Goal: Transaction & Acquisition: Subscribe to service/newsletter

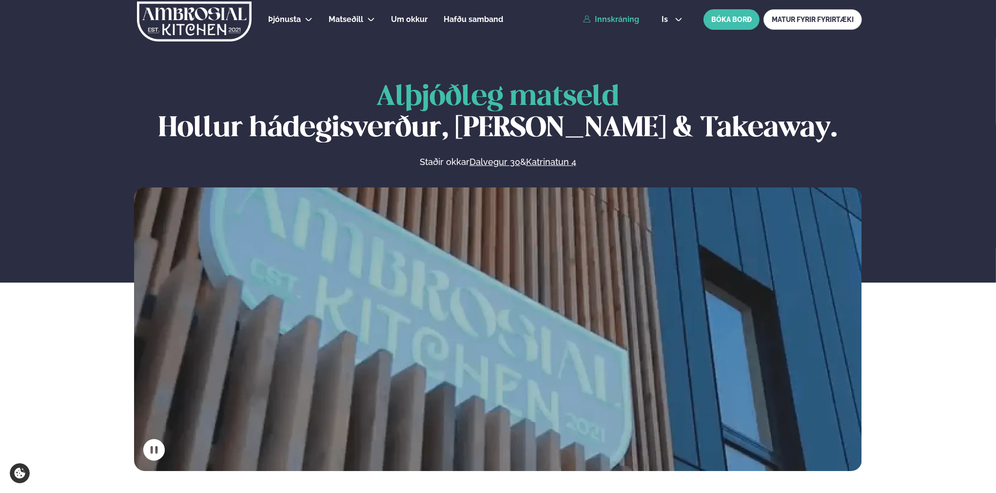
click at [622, 22] on link "Innskráning" at bounding box center [611, 19] width 56 height 9
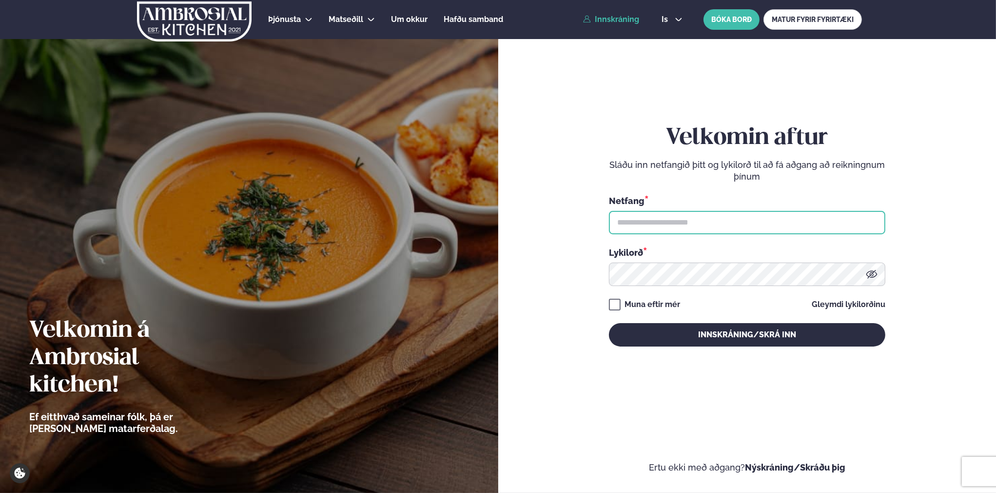
type input "**********"
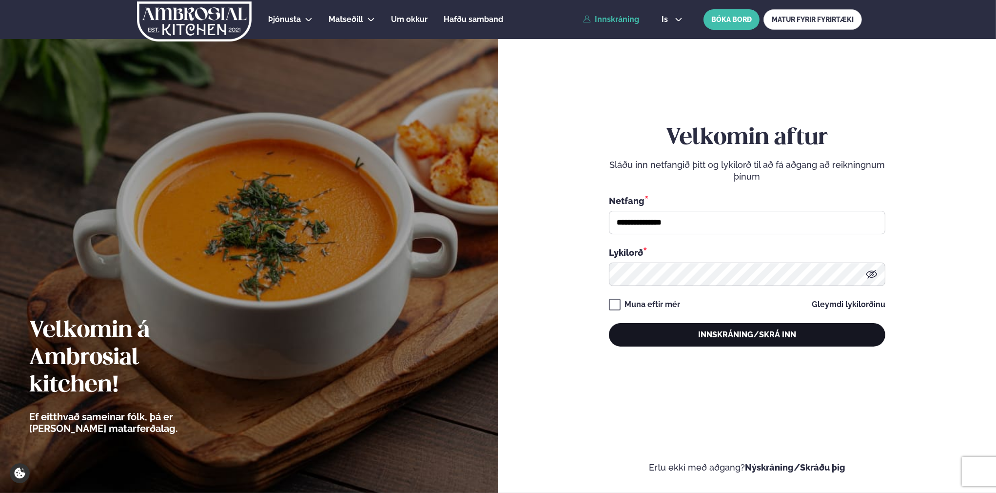
click at [730, 334] on button "Innskráning/Skrá inn" at bounding box center [747, 334] width 276 height 23
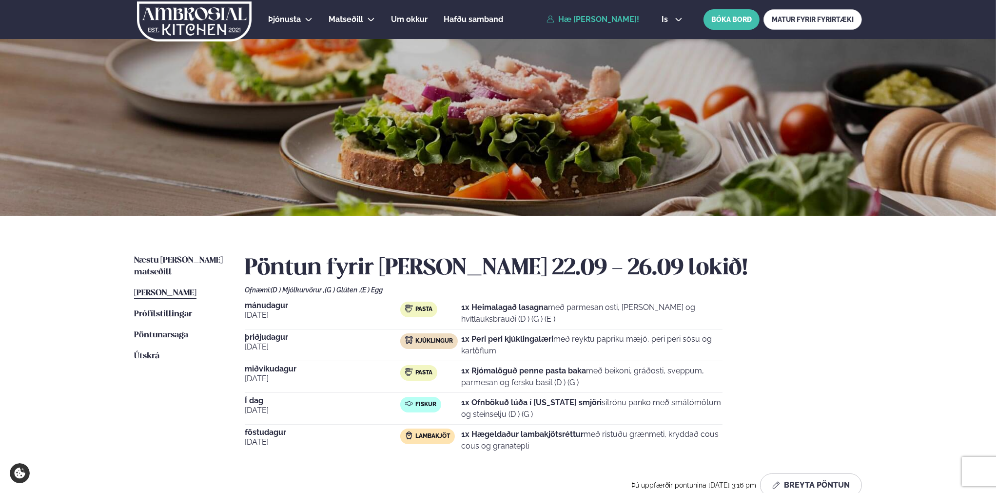
scroll to position [49, 0]
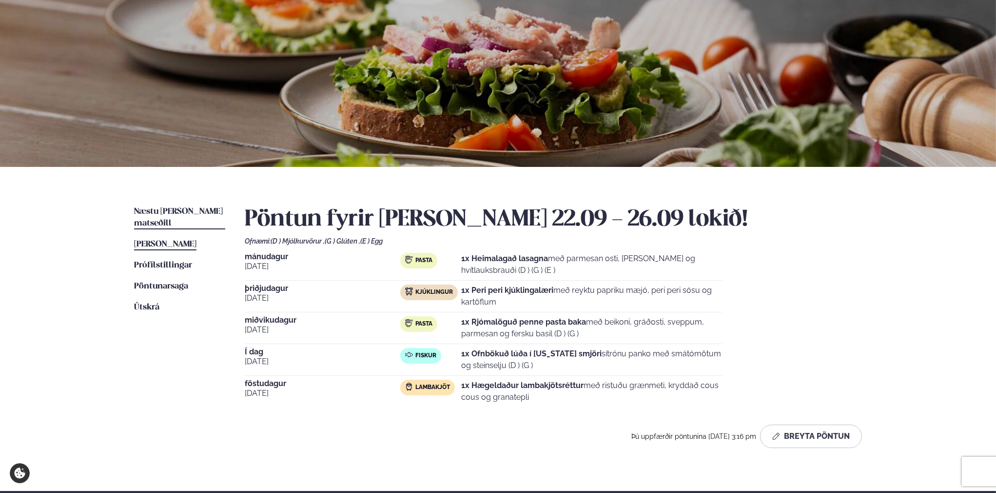
click at [164, 209] on span "Næstu [PERSON_NAME] matseðill" at bounding box center [178, 217] width 89 height 20
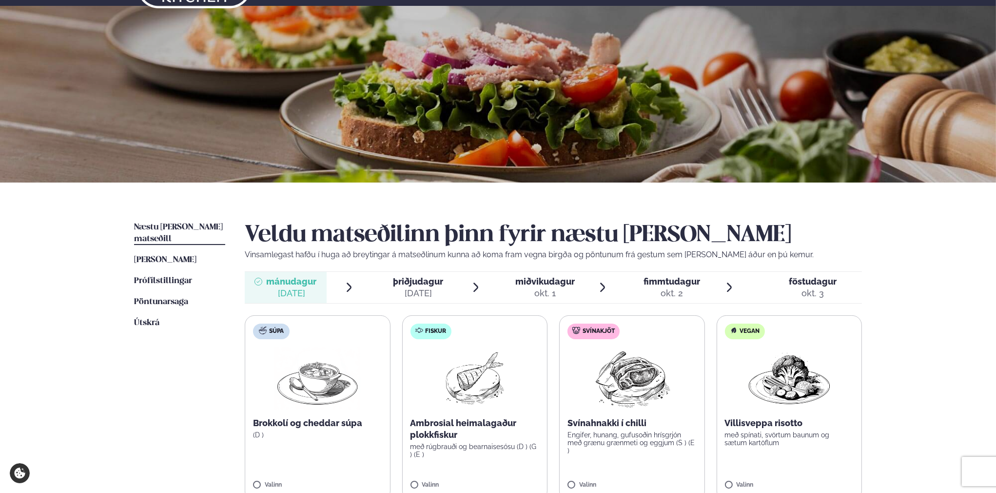
scroll to position [195, 0]
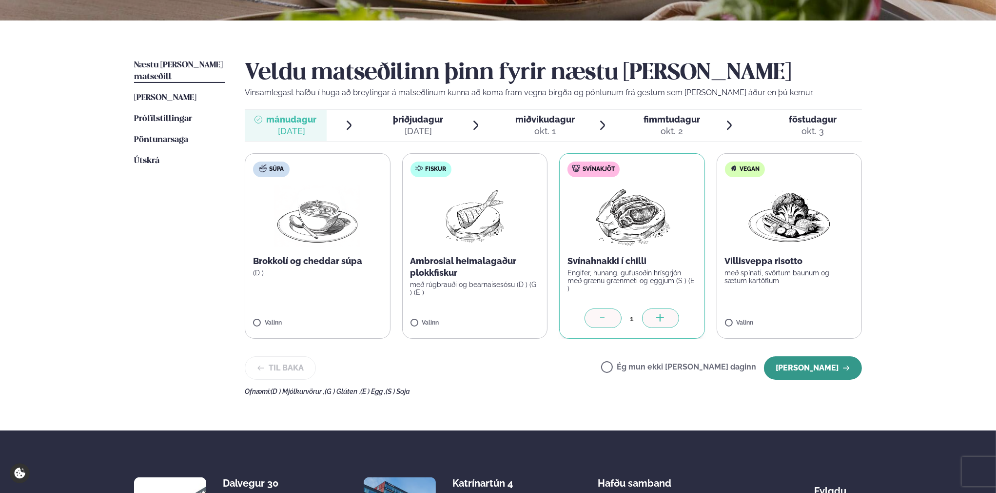
click at [807, 373] on button "[PERSON_NAME]" at bounding box center [813, 367] width 98 height 23
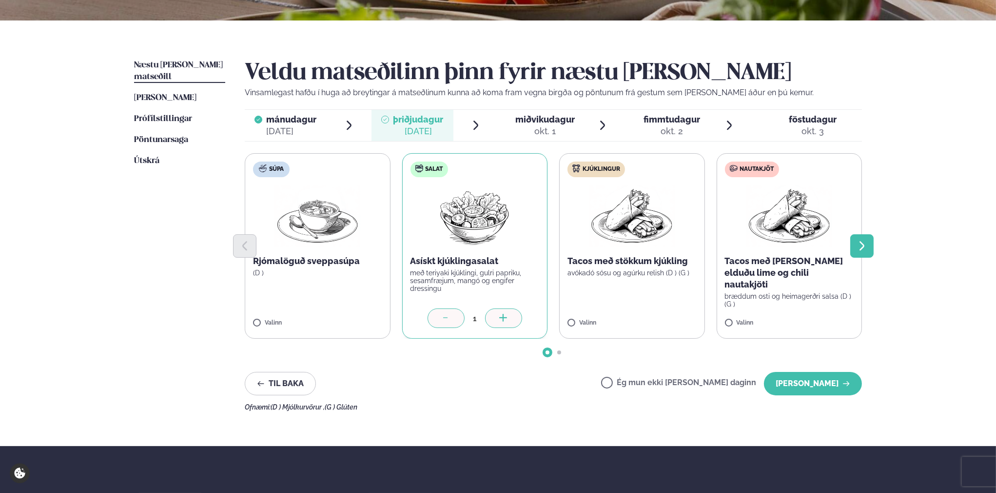
click at [807, 251] on icon "Next slide" at bounding box center [862, 246] width 12 height 12
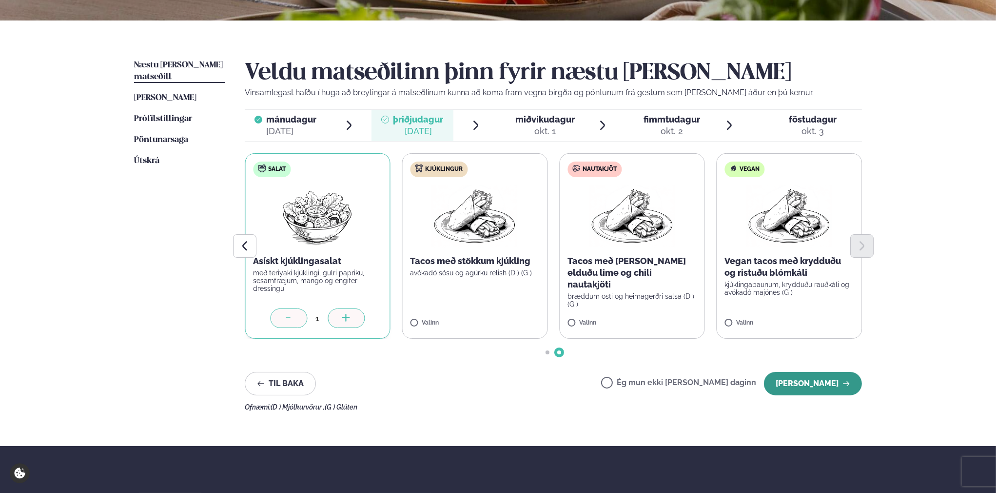
click at [807, 381] on button "[PERSON_NAME]" at bounding box center [813, 383] width 98 height 23
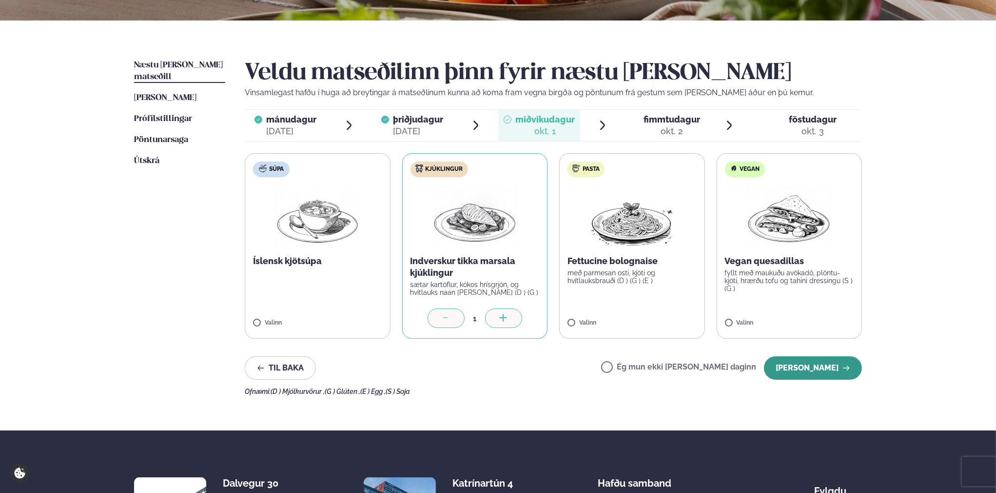
click at [807, 367] on button "[PERSON_NAME]" at bounding box center [813, 367] width 98 height 23
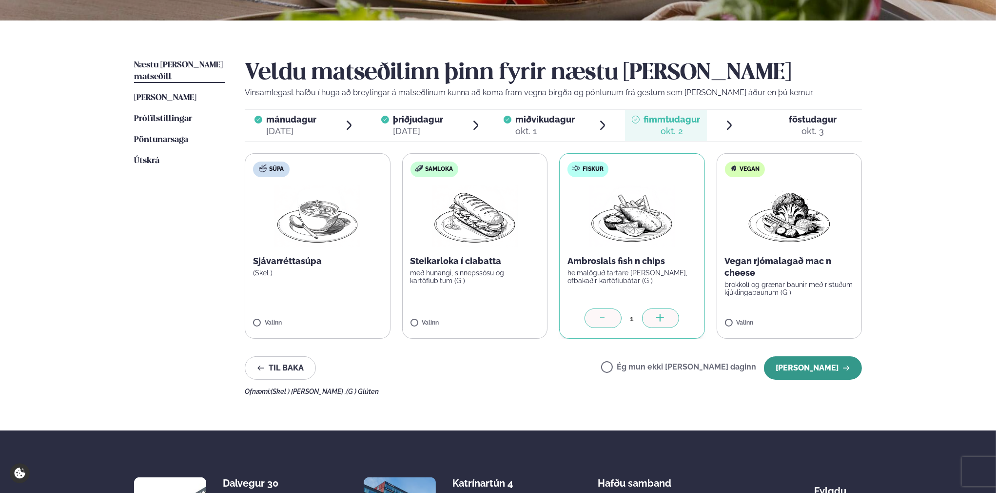
click at [793, 364] on button "[PERSON_NAME]" at bounding box center [813, 367] width 98 height 23
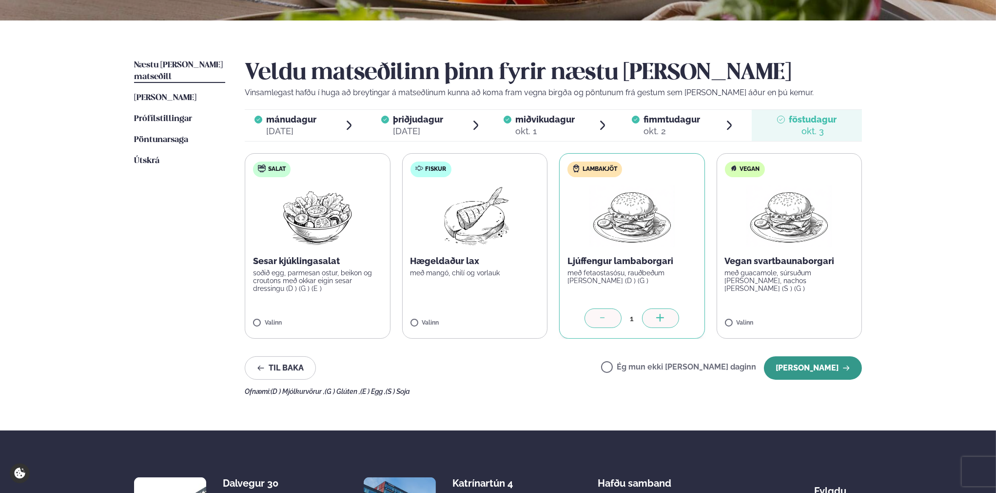
click at [799, 362] on button "[PERSON_NAME]" at bounding box center [813, 367] width 98 height 23
